Goal: Find specific page/section: Find specific page/section

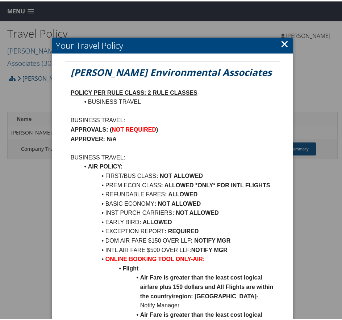
click at [285, 40] on link "×" at bounding box center [284, 42] width 8 height 14
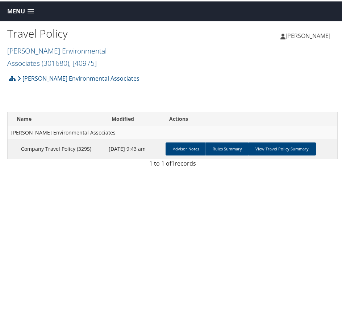
click at [33, 12] on span at bounding box center [30, 10] width 7 height 5
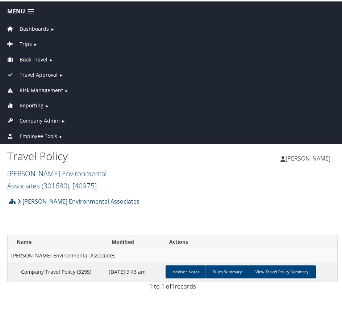
click at [35, 27] on span "Dashboards" at bounding box center [34, 28] width 29 height 8
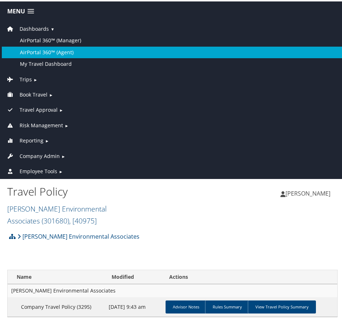
click at [48, 51] on link "AirPortal 360™ (Agent)" at bounding box center [172, 51] width 341 height 12
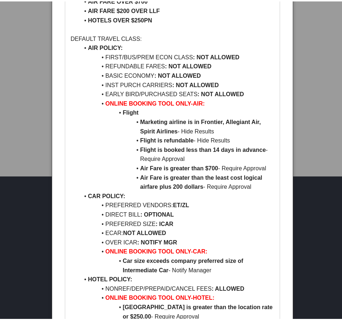
scroll to position [217, 0]
